Goal: Information Seeking & Learning: Compare options

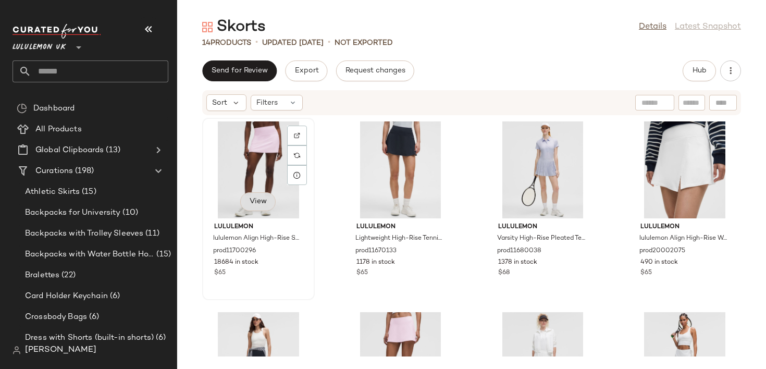
click at [260, 202] on span "View" at bounding box center [258, 201] width 18 height 8
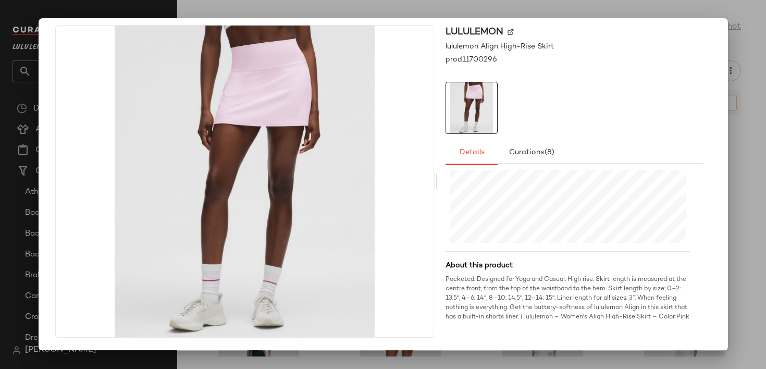
scroll to position [275, 0]
click at [747, 46] on div at bounding box center [383, 184] width 766 height 369
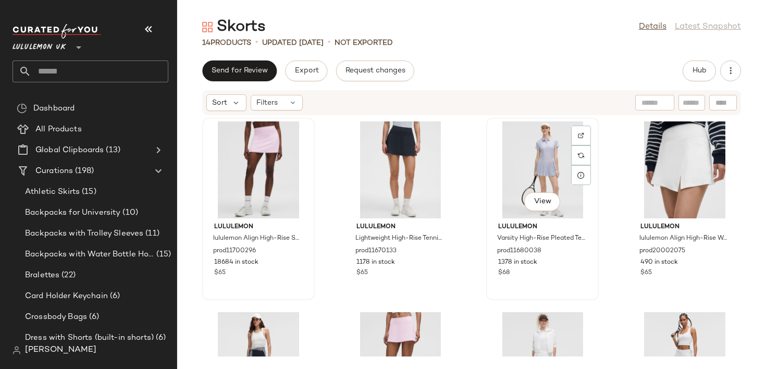
click at [526, 187] on div "View" at bounding box center [542, 169] width 105 height 97
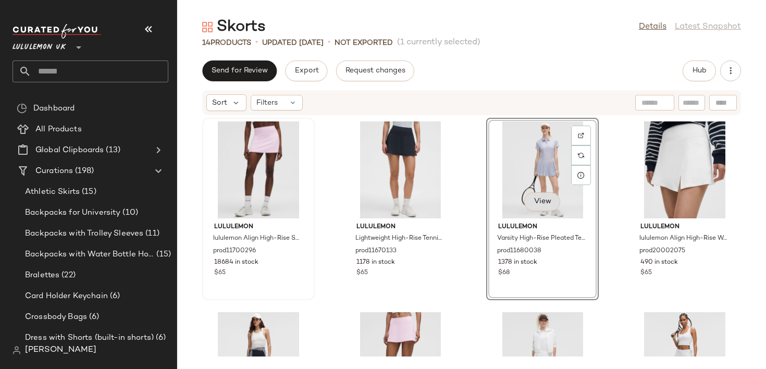
click at [536, 200] on span "View" at bounding box center [542, 201] width 18 height 8
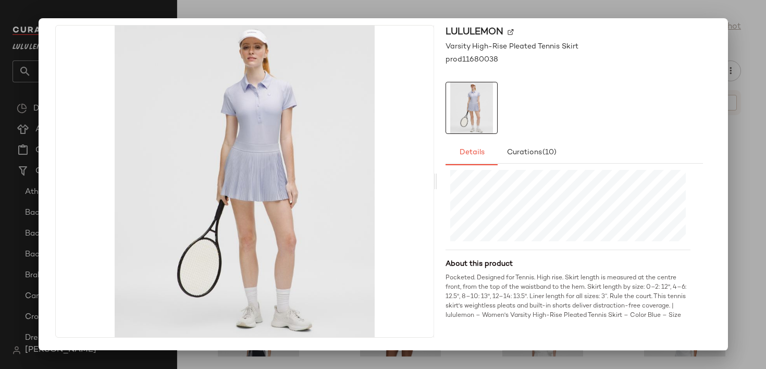
scroll to position [291, 0]
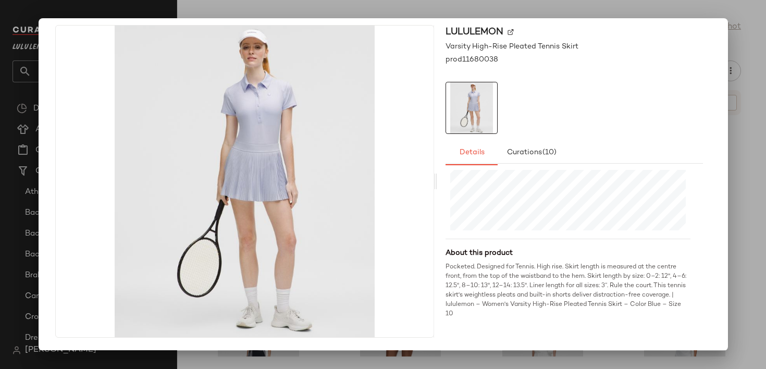
click at [727, 149] on div at bounding box center [383, 184] width 766 height 369
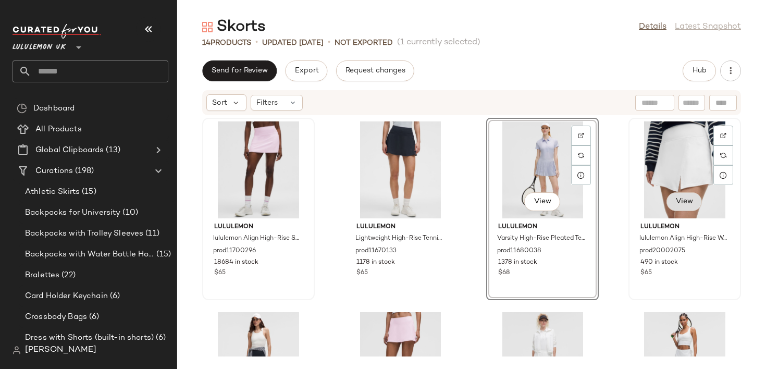
click at [680, 199] on span "View" at bounding box center [684, 201] width 18 height 8
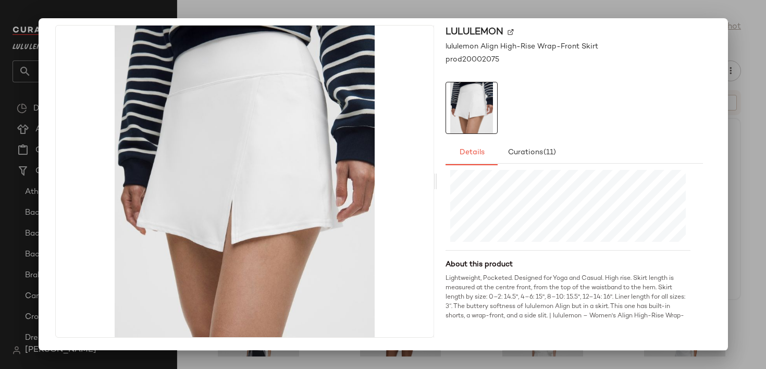
scroll to position [291, 0]
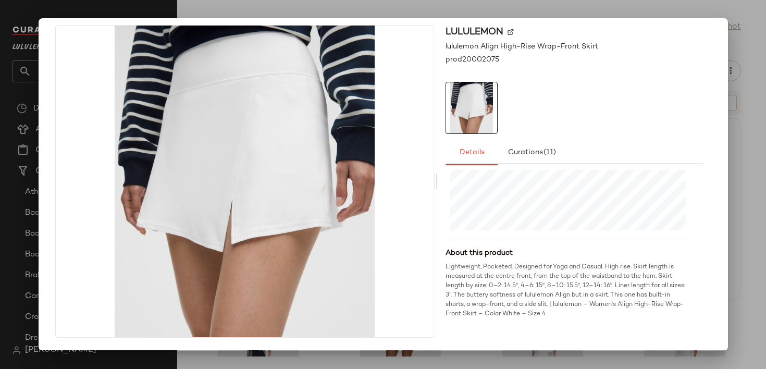
click at [717, 192] on div "lululemon lululemon Align High-Rise Wrap-Front Skirt prod20002075 Details Curat…" at bounding box center [383, 184] width 681 height 334
click at [742, 197] on div at bounding box center [383, 184] width 766 height 369
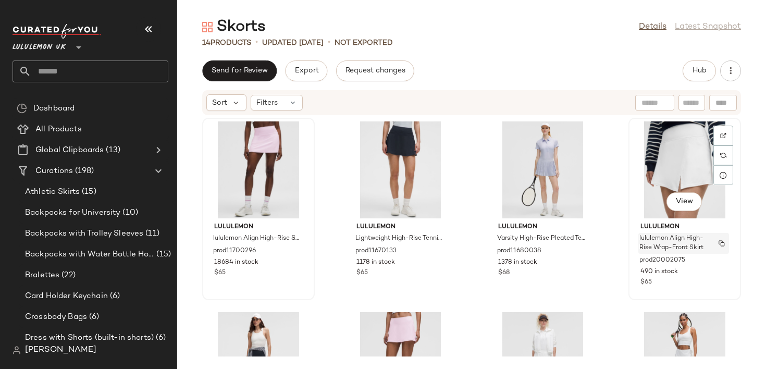
scroll to position [134, 0]
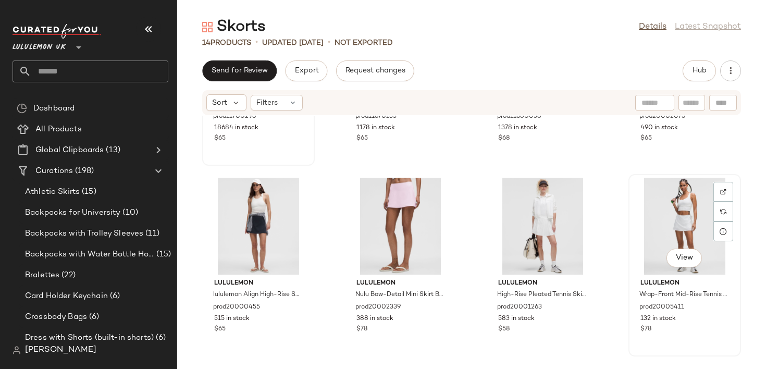
click at [690, 219] on div "View" at bounding box center [684, 226] width 105 height 97
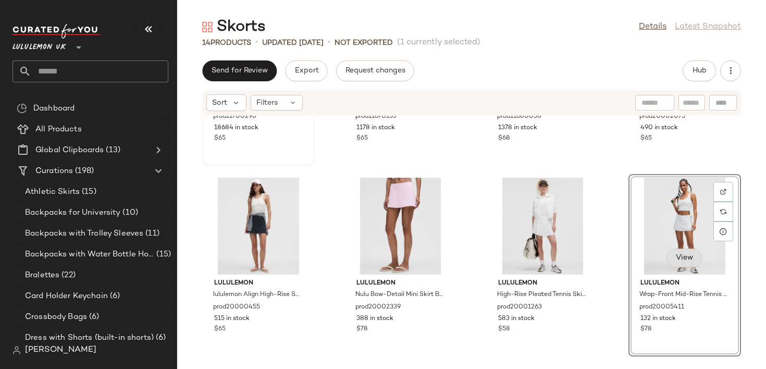
click at [676, 253] on button "View" at bounding box center [683, 258] width 35 height 19
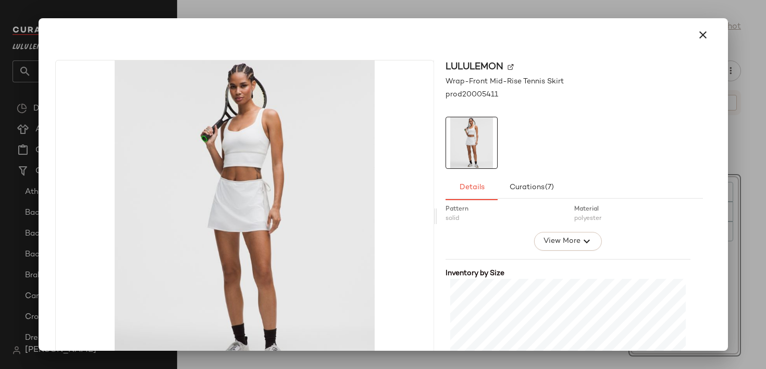
scroll to position [273, 0]
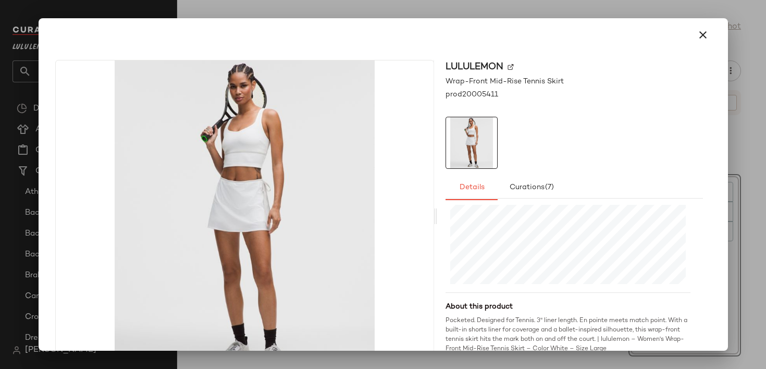
click at [729, 238] on div at bounding box center [383, 184] width 766 height 369
